Goal: Task Accomplishment & Management: Manage account settings

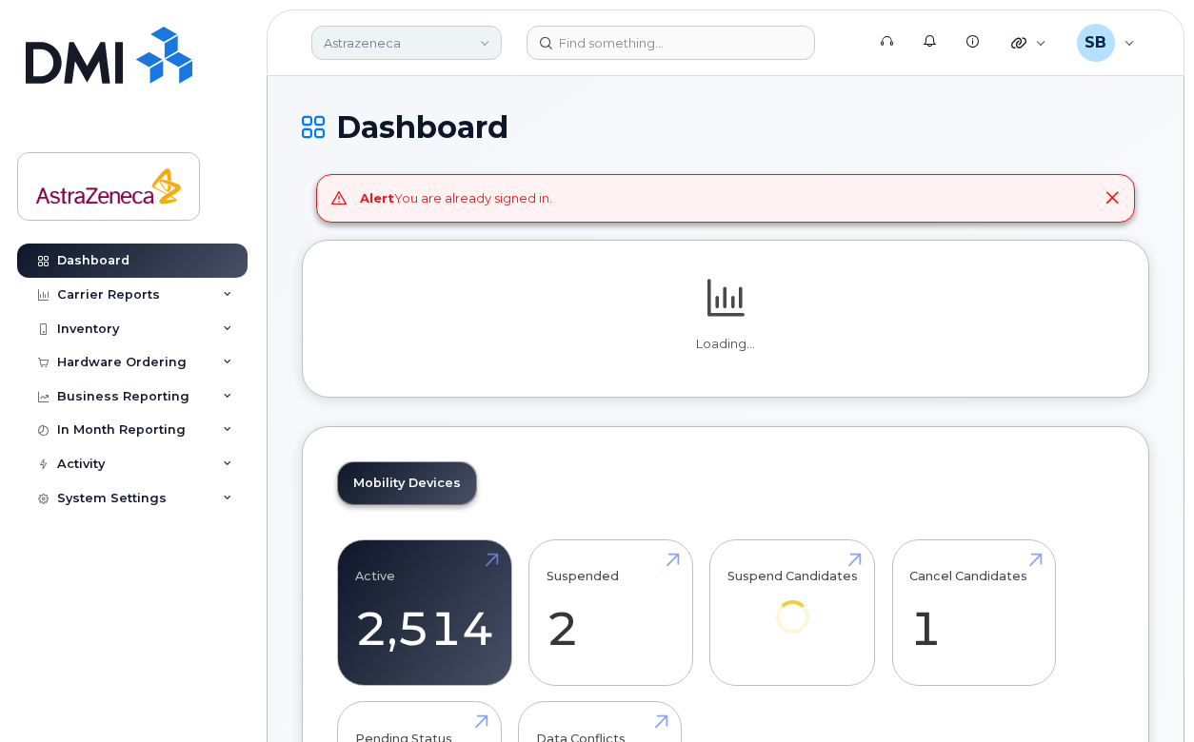
click at [422, 49] on link "Astrazeneca" at bounding box center [406, 43] width 190 height 34
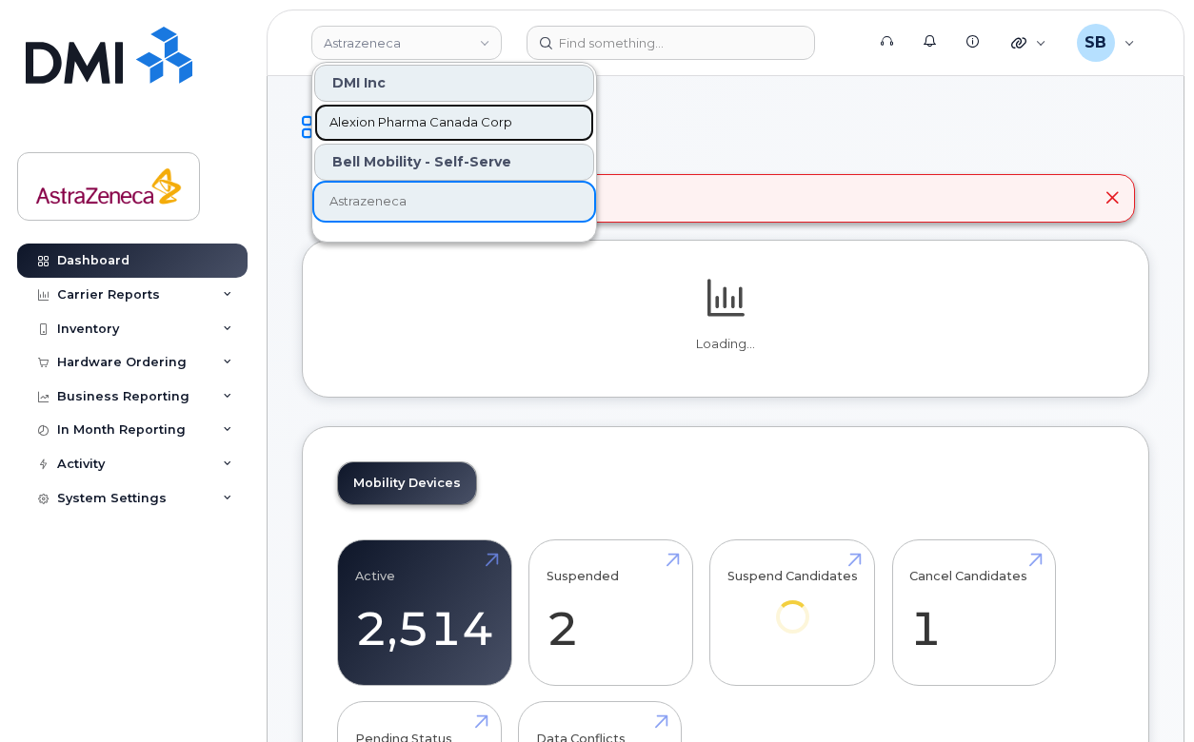
click at [431, 133] on link "Alexion Pharma Canada Corp" at bounding box center [454, 123] width 280 height 38
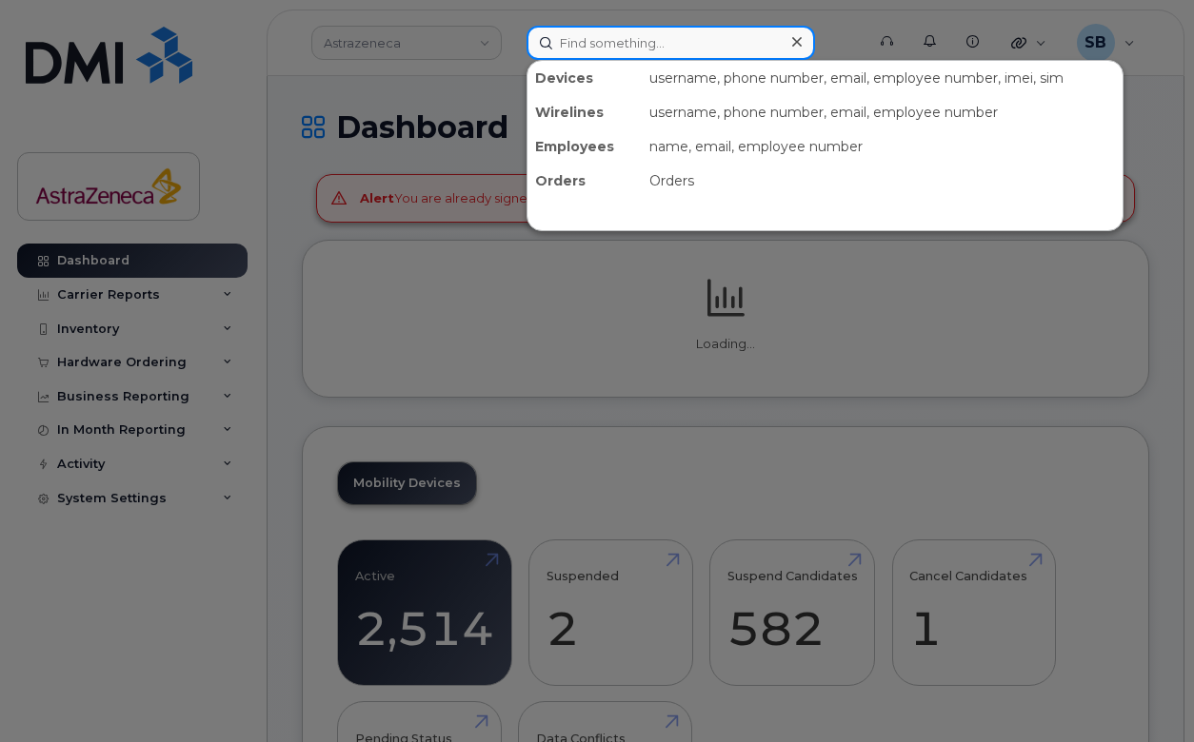
click at [630, 44] on input at bounding box center [670, 43] width 288 height 34
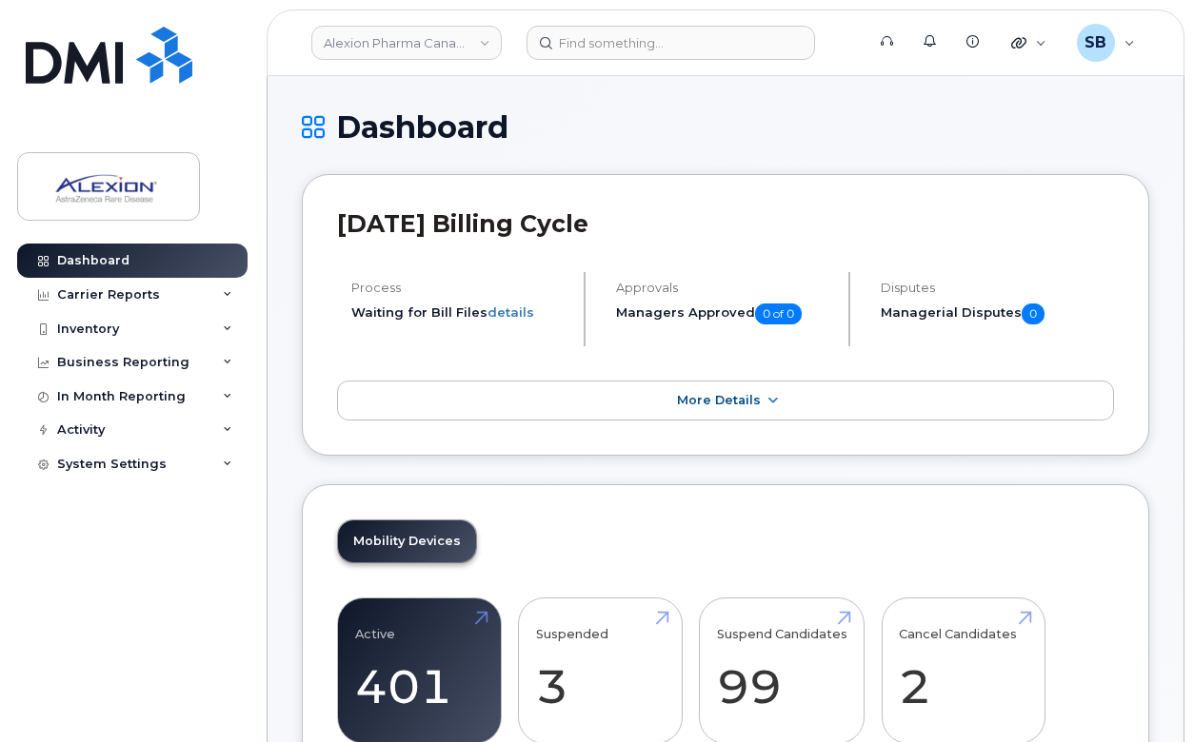
click at [632, 182] on div "[DATE] Billing Cycle Process Waiting for Bill Files details Approvals Managers …" at bounding box center [725, 315] width 847 height 282
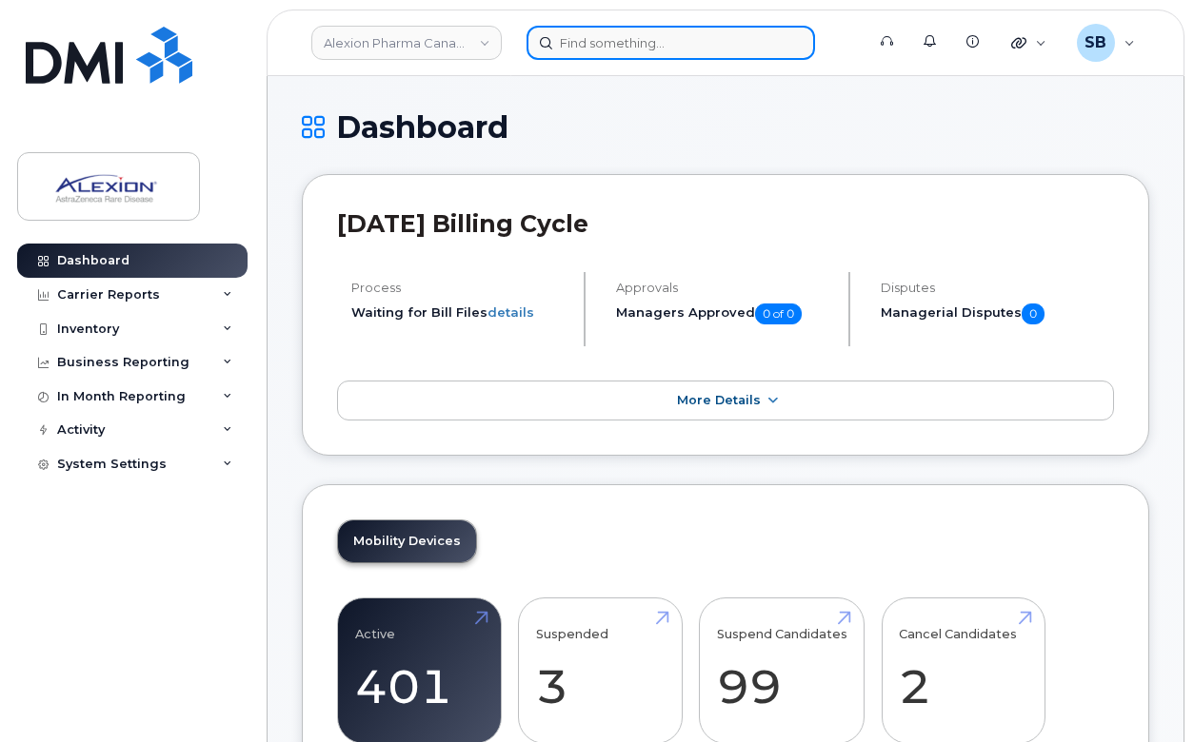
click at [659, 48] on input at bounding box center [670, 43] width 288 height 34
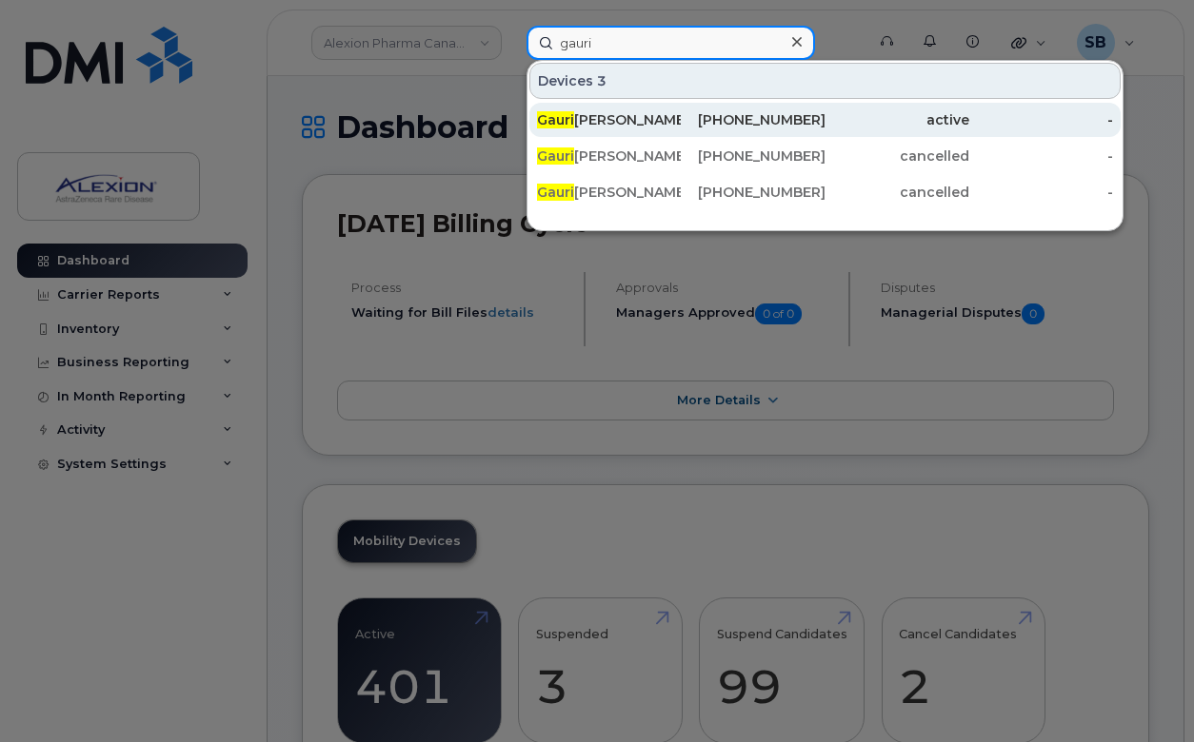
type input "gauri"
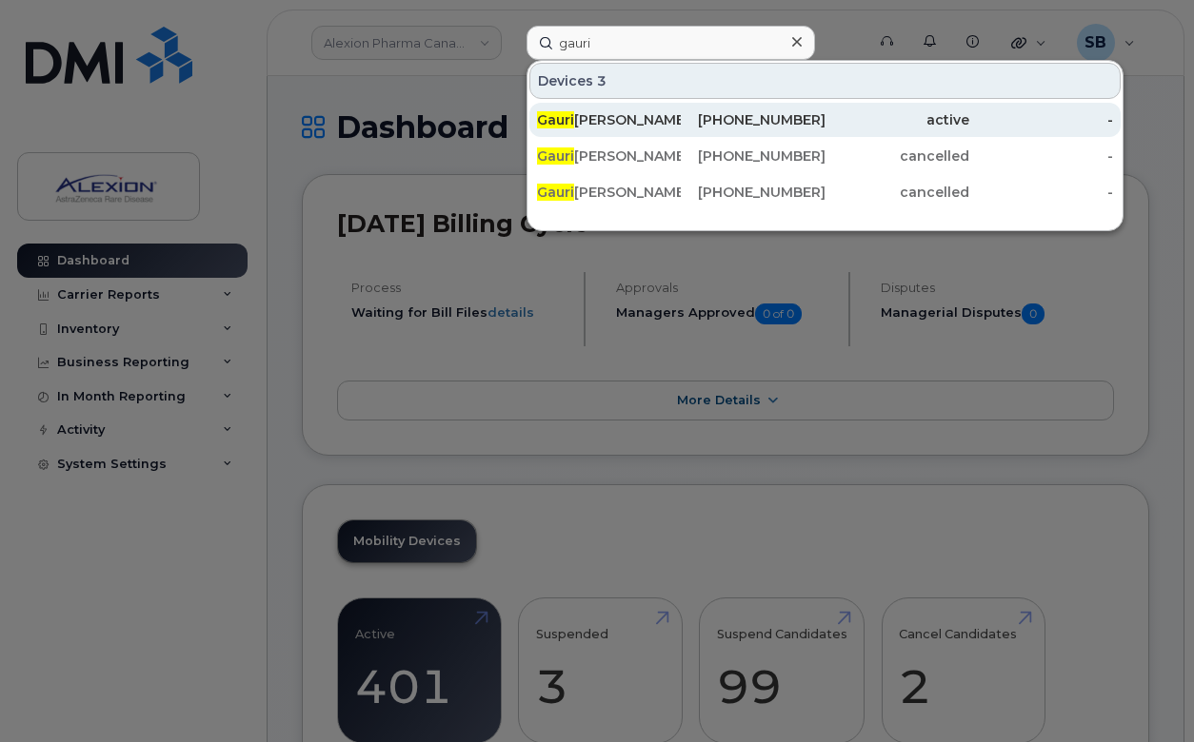
click at [700, 121] on div "[PHONE_NUMBER]" at bounding box center [753, 119] width 144 height 19
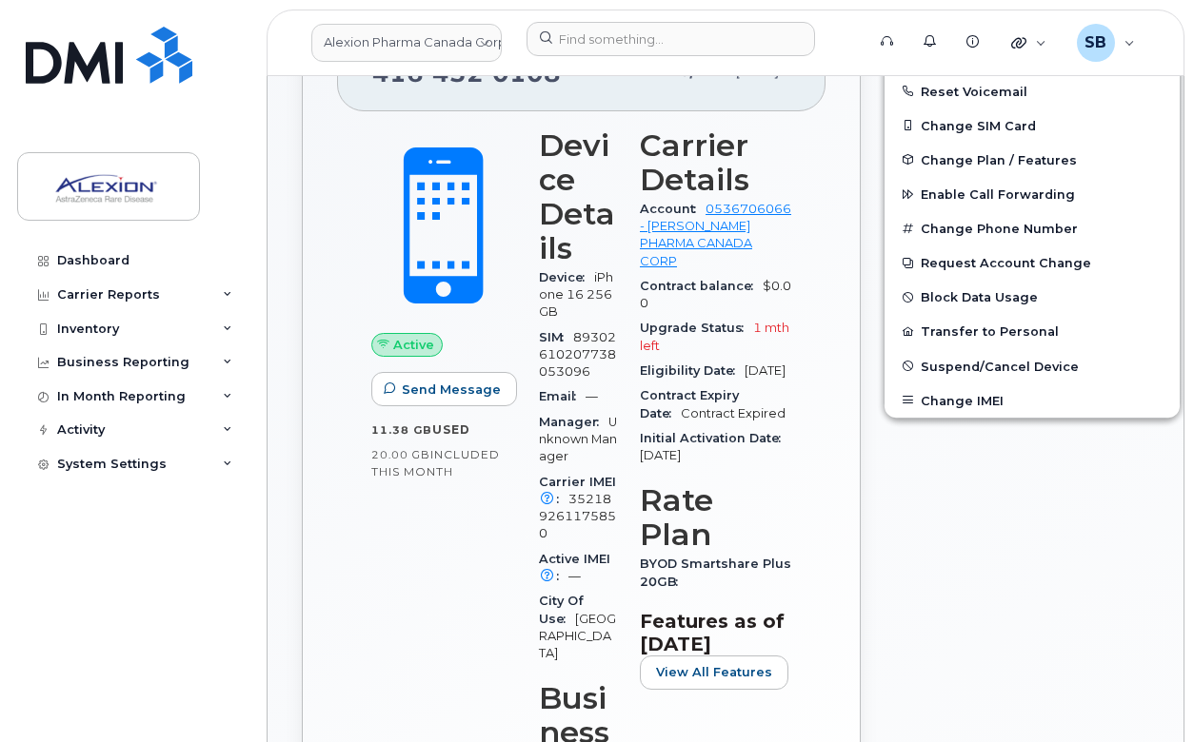
scroll to position [462, 0]
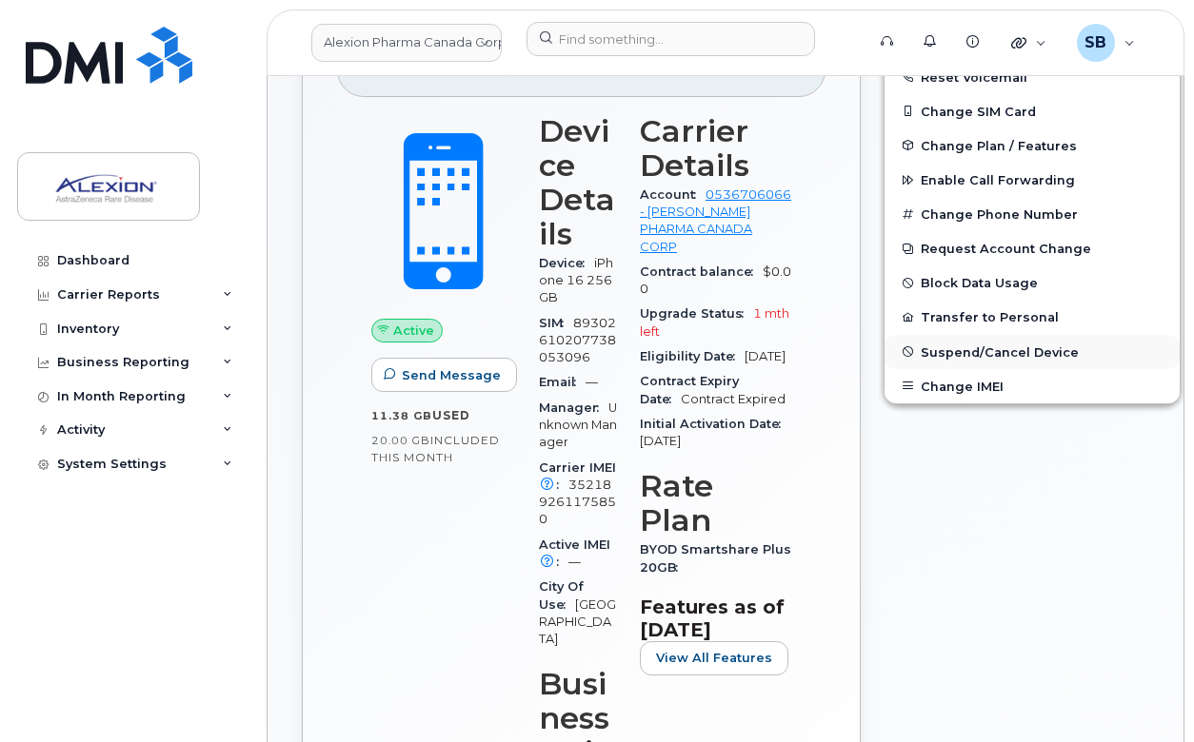
click at [972, 359] on button "Suspend/Cancel Device" at bounding box center [1031, 352] width 295 height 34
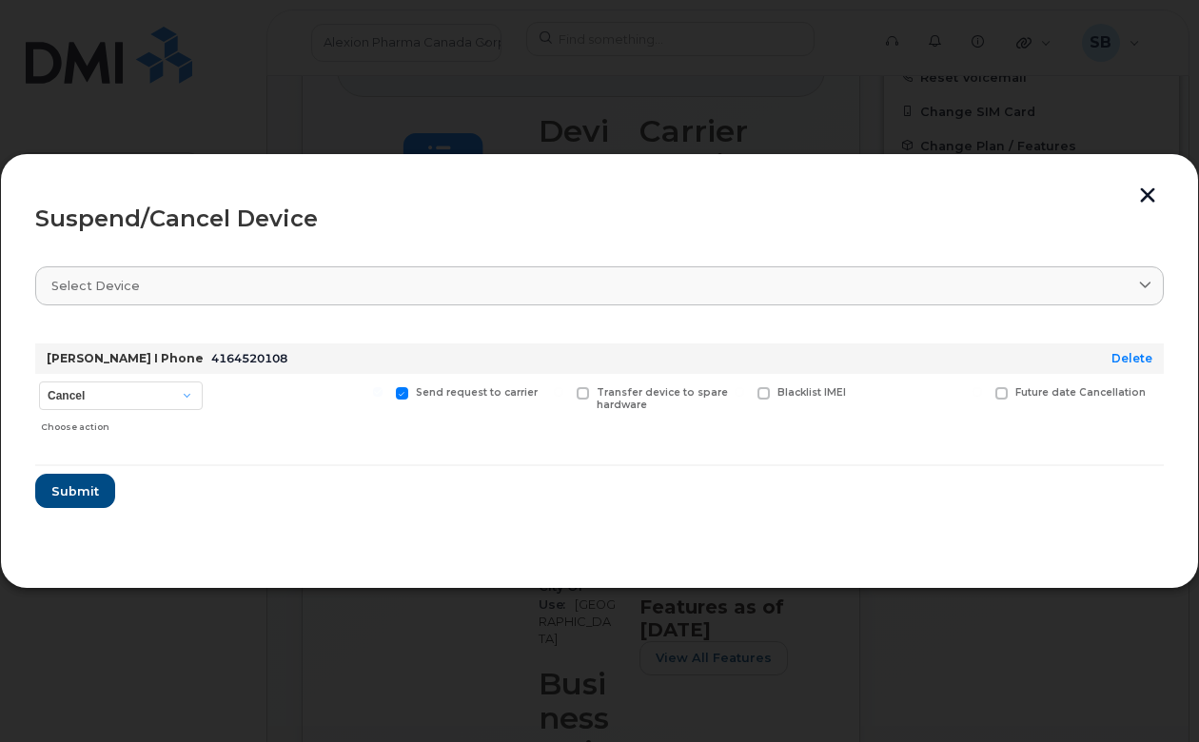
click at [1143, 204] on button "button" at bounding box center [1148, 198] width 29 height 20
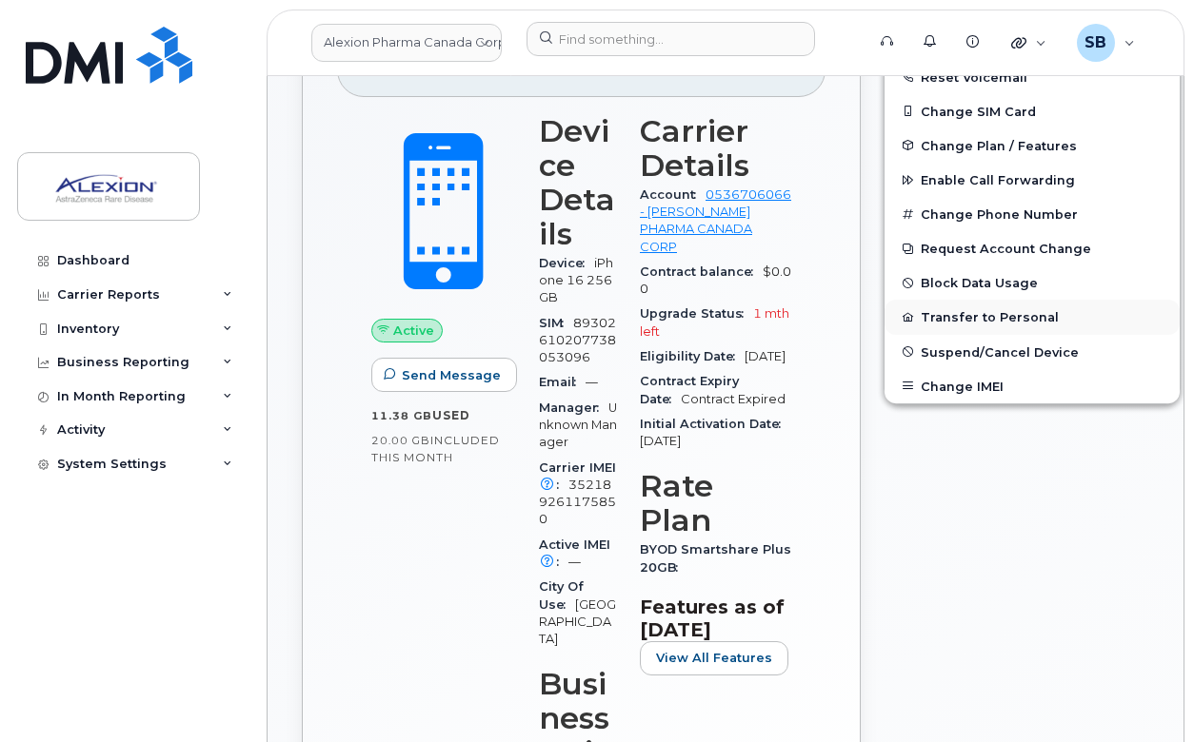
click at [967, 318] on button "Transfer to Personal" at bounding box center [1031, 317] width 295 height 34
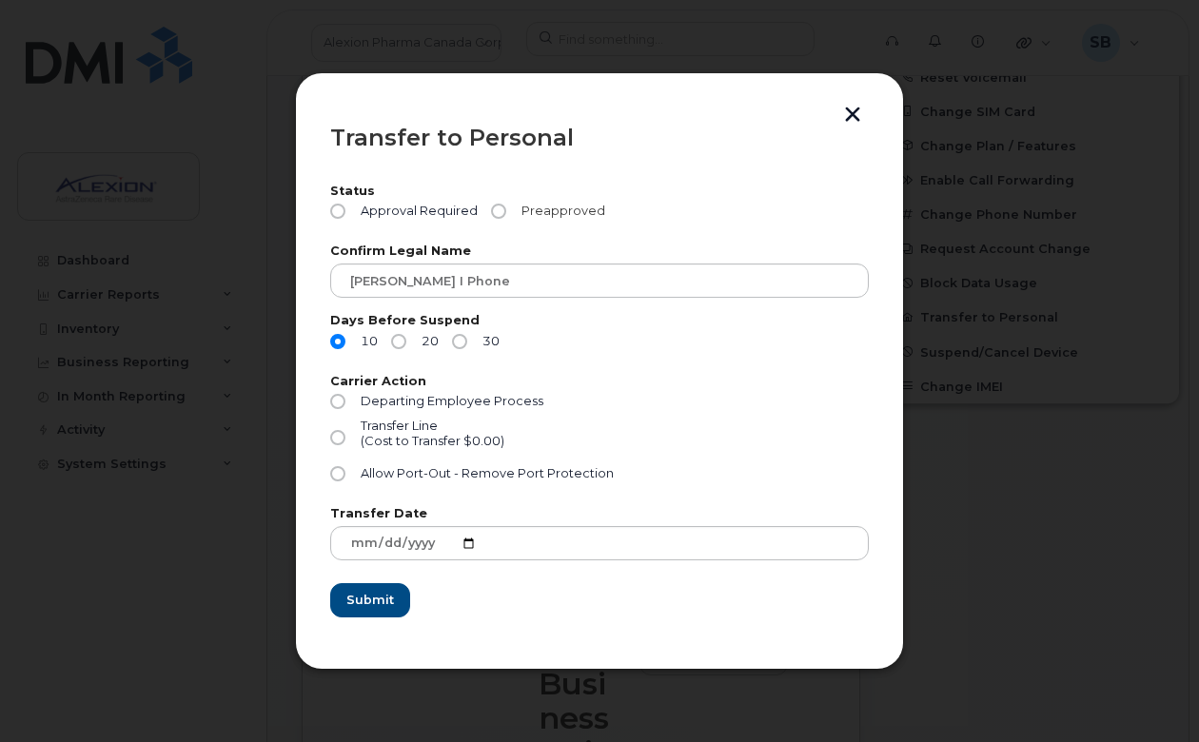
click at [499, 211] on input "Preapproved" at bounding box center [498, 211] width 15 height 15
radio input "true"
click at [455, 339] on input "30" at bounding box center [459, 341] width 15 height 15
radio input "true"
click at [405, 438] on div "(Cost to Transfer $0.00)" at bounding box center [433, 441] width 144 height 15
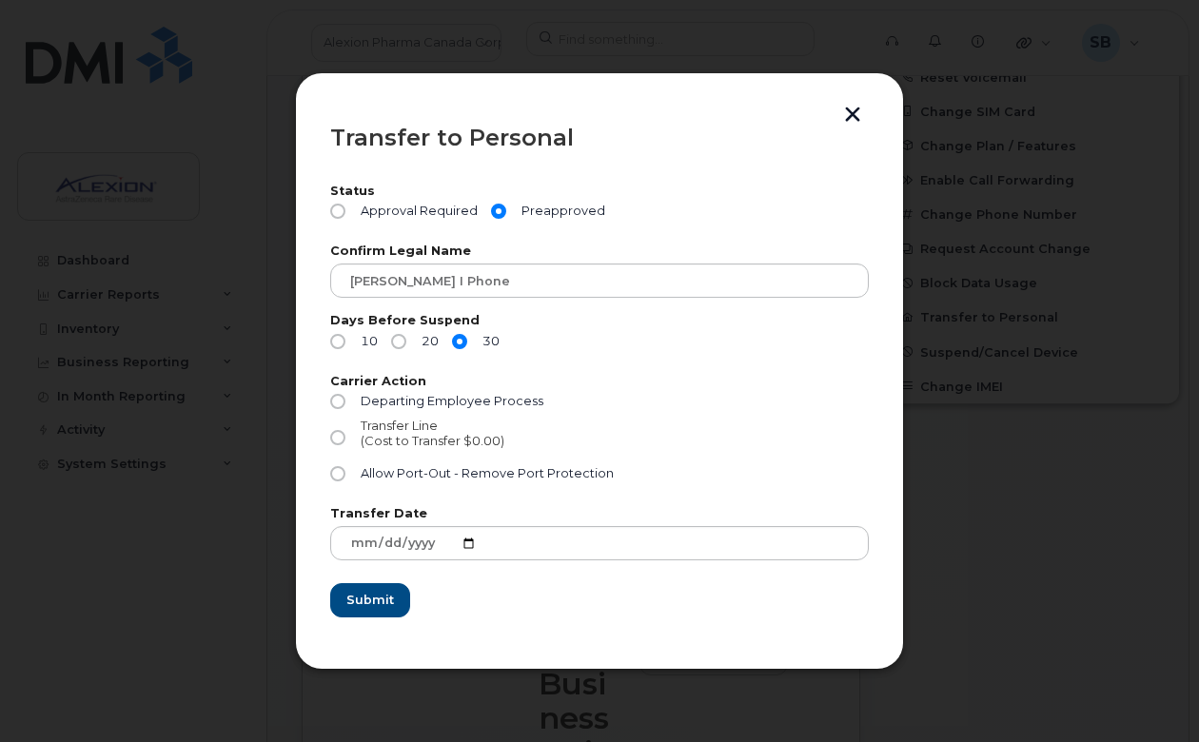
click at [346, 438] on input "Transfer Line (Cost to Transfer $0.00)" at bounding box center [337, 437] width 15 height 15
radio input "true"
click at [366, 606] on span "Submit" at bounding box center [370, 600] width 48 height 18
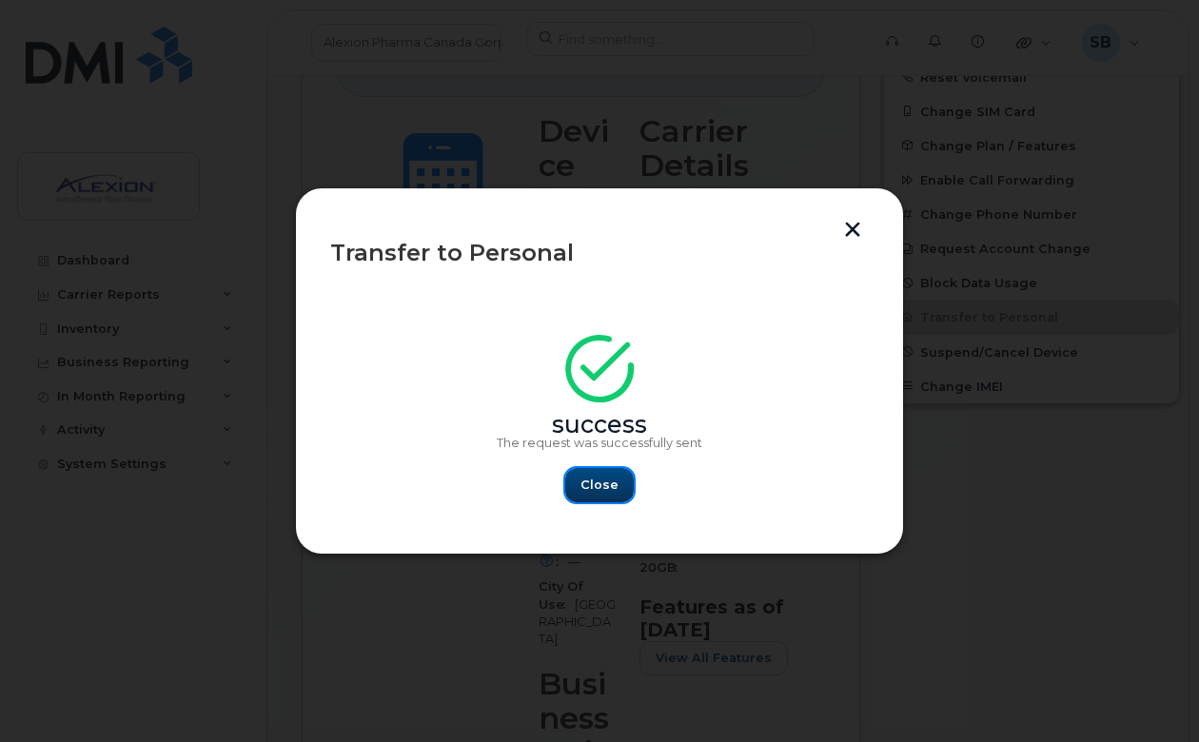
click at [605, 495] on button "Close" at bounding box center [599, 485] width 69 height 34
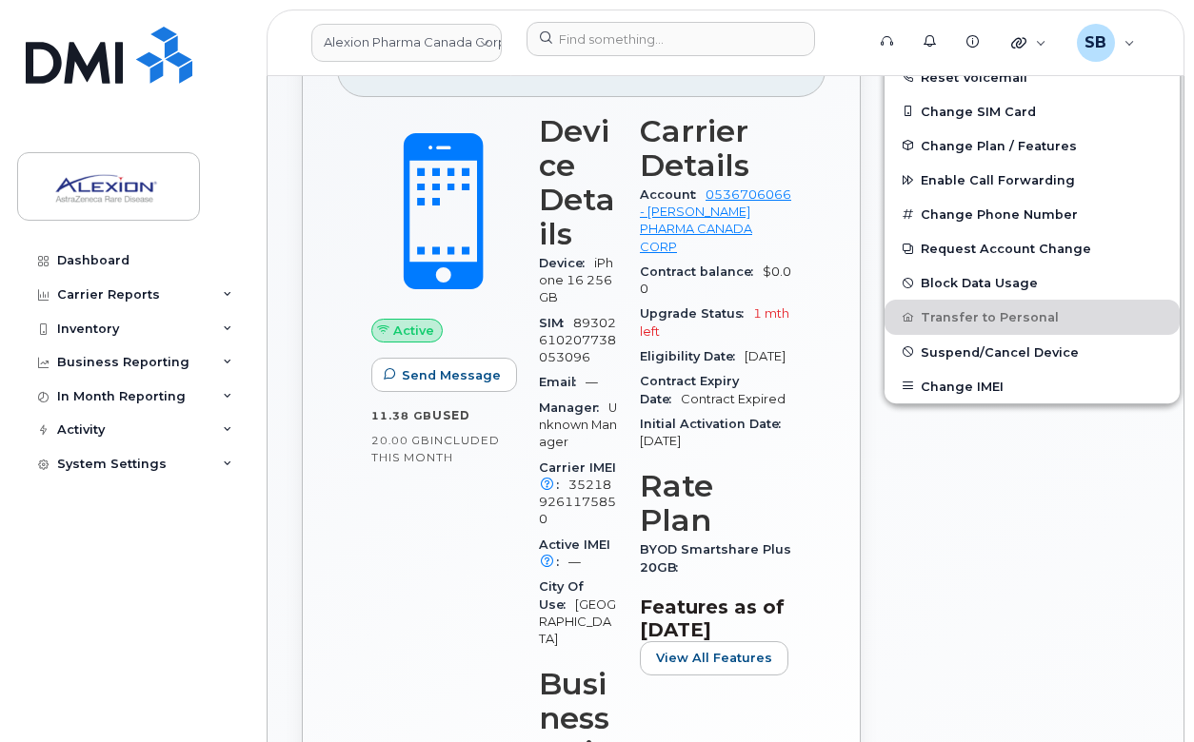
click at [375, 570] on div "Active Send Message 11.38 GB  used 20.00 GB  included this month" at bounding box center [444, 450] width 168 height 695
click at [292, 582] on div "416 452 0108 Last updated Jul 08, 2025 Active Send Message 11.38 GB  used 20.00…" at bounding box center [581, 445] width 582 height 944
